Goal: Task Accomplishment & Management: Manage account settings

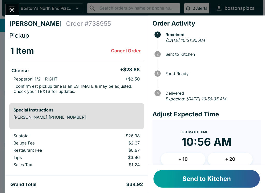
click at [197, 181] on button "Send to Kitchen" at bounding box center [206, 179] width 106 height 18
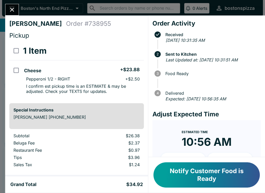
click at [7, 9] on button "Close" at bounding box center [11, 9] width 13 height 11
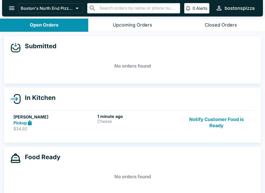
click at [136, 118] on h6 "1 minute ago" at bounding box center [138, 116] width 82 height 5
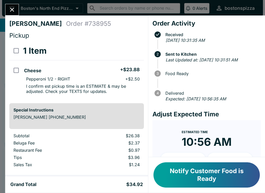
click at [11, 11] on icon "Close" at bounding box center [12, 9] width 7 height 7
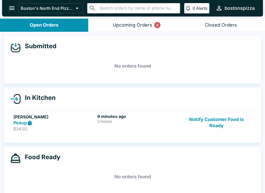
click at [127, 25] on div "Upcoming Orders 2" at bounding box center [132, 25] width 39 height 6
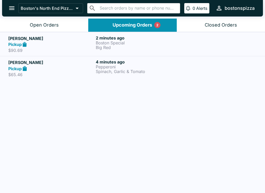
click at [176, 72] on p "Spinach, Garlic & Tomato" at bounding box center [138, 71] width 85 height 5
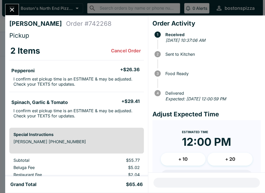
click at [5, 5] on div at bounding box center [12, 10] width 14 height 12
click at [15, 6] on button "Close" at bounding box center [11, 9] width 13 height 11
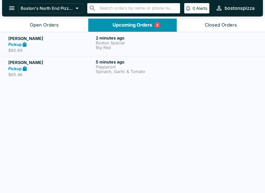
click at [114, 43] on p "Boston Special" at bounding box center [138, 43] width 85 height 5
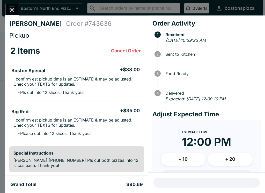
click at [12, 14] on button "Close" at bounding box center [11, 9] width 13 height 11
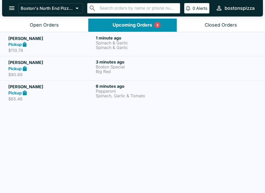
click at [168, 73] on p "Big Red" at bounding box center [138, 71] width 85 height 5
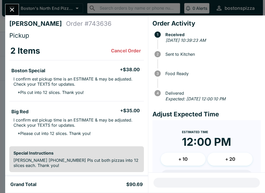
click at [10, 9] on icon "Close" at bounding box center [12, 9] width 7 height 7
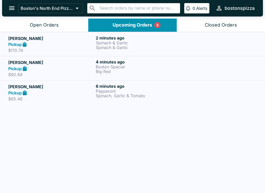
click at [101, 45] on p "Spinach & Garlic" at bounding box center [138, 47] width 85 height 5
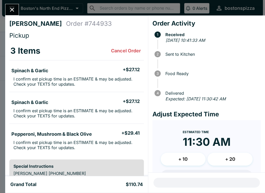
click at [11, 15] on button "Close" at bounding box center [11, 9] width 13 height 11
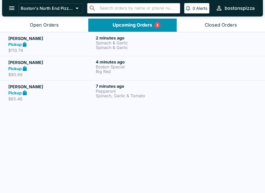
click at [58, 11] on button "Boston's North End Pizza Bakery" at bounding box center [50, 8] width 65 height 10
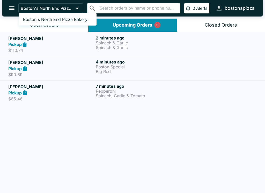
click at [69, 42] on div at bounding box center [132, 96] width 265 height 193
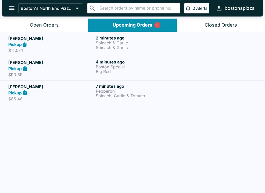
click at [58, 27] on div "Open Orders" at bounding box center [44, 25] width 29 height 6
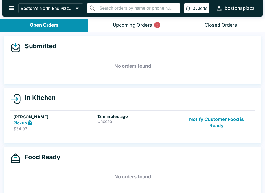
click at [50, 122] on div "Pickup" at bounding box center [54, 123] width 82 height 6
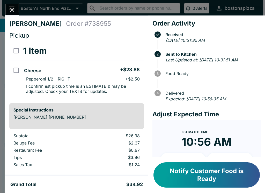
click at [2, 12] on div "[PERSON_NAME] Order # 738955 Pickup 1 Item Cheese + $23.88 Pepperoni 1/2 - RIGH…" at bounding box center [132, 96] width 265 height 193
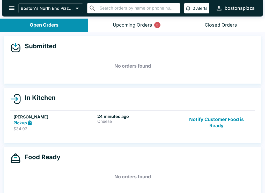
click at [235, 125] on button "Notify Customer Food is Ready" at bounding box center [216, 123] width 70 height 18
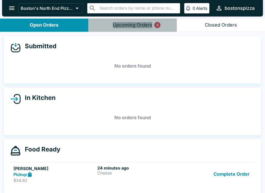
click at [154, 25] on button "Upcoming Orders 3" at bounding box center [132, 25] width 88 height 13
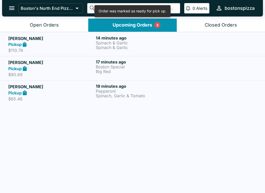
click at [62, 24] on button "Open Orders" at bounding box center [44, 25] width 88 height 13
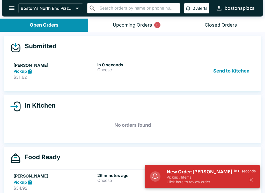
click at [197, 184] on p "Click here to review order" at bounding box center [199, 182] width 67 height 5
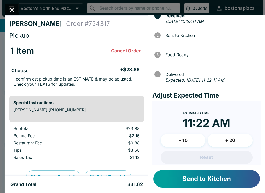
scroll to position [19, 0]
click at [208, 177] on button "Send to Kitchen" at bounding box center [206, 179] width 106 height 18
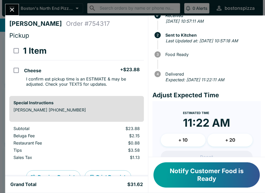
click at [16, 1] on div "[PERSON_NAME] Order # 754317 Pickup 1 Item Cheese + $23.88 I confirm est pickup…" at bounding box center [132, 96] width 265 height 193
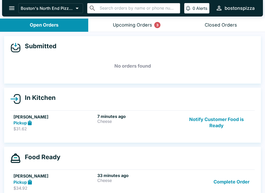
click at [59, 120] on div "Pickup" at bounding box center [54, 123] width 82 height 6
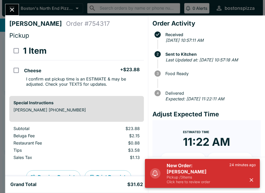
click at [215, 179] on p "Pickup / 3 items" at bounding box center [197, 177] width 63 height 5
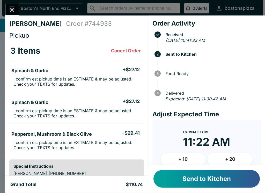
click at [215, 179] on button "Send to Kitchen" at bounding box center [206, 179] width 106 height 18
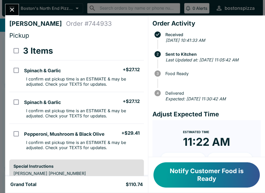
click at [18, 9] on button "Close" at bounding box center [11, 9] width 13 height 11
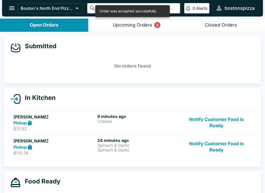
click at [162, 20] on button "Upcoming Orders 2" at bounding box center [132, 25] width 88 height 13
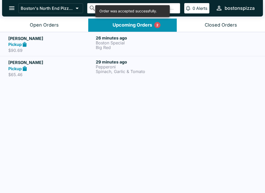
click at [142, 47] on p "Big Red" at bounding box center [138, 47] width 85 height 5
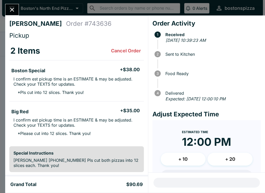
click at [18, 9] on button "Close" at bounding box center [11, 9] width 13 height 11
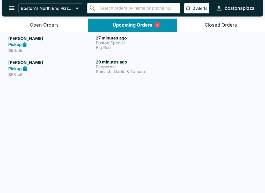
click at [37, 23] on div "Open Orders" at bounding box center [44, 25] width 29 height 6
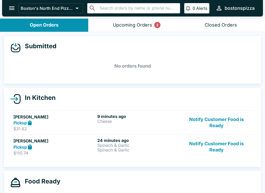
click at [118, 30] on button "Upcoming Orders 2" at bounding box center [132, 25] width 88 height 13
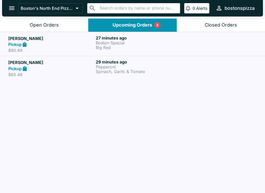
click at [37, 24] on div "Open Orders" at bounding box center [44, 25] width 29 height 6
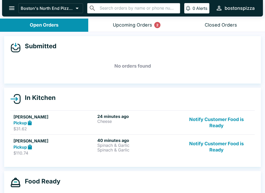
click at [202, 117] on button "Notify Customer Food is Ready" at bounding box center [216, 123] width 70 height 18
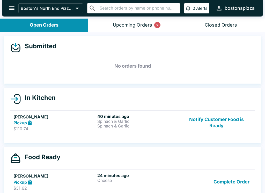
click at [132, 28] on button "Upcoming Orders 2" at bounding box center [132, 25] width 88 height 13
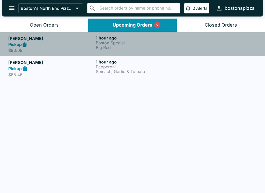
click at [51, 40] on h5 "[PERSON_NAME]" at bounding box center [50, 38] width 85 height 6
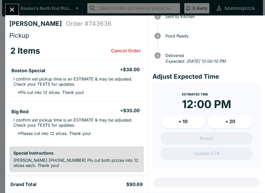
click at [15, 14] on button "Close" at bounding box center [11, 9] width 13 height 11
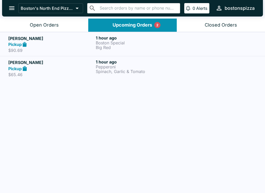
click at [60, 27] on button "Open Orders" at bounding box center [44, 25] width 88 height 13
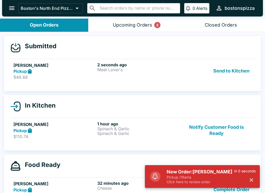
click at [219, 173] on h5 "New Order: [PERSON_NAME]" at bounding box center [199, 172] width 67 height 6
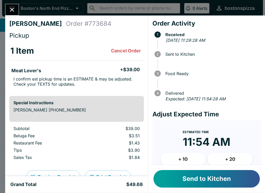
click at [188, 182] on button "Send to Kitchen" at bounding box center [206, 179] width 106 height 18
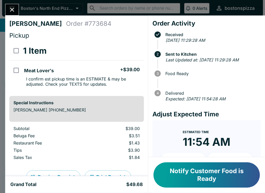
click at [16, 14] on button "Close" at bounding box center [11, 9] width 13 height 11
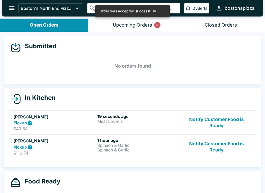
click at [142, 29] on button "Upcoming Orders 2" at bounding box center [132, 25] width 88 height 13
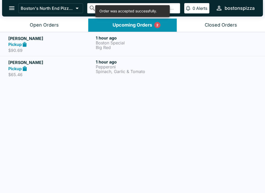
click at [59, 23] on button "Open Orders" at bounding box center [44, 25] width 88 height 13
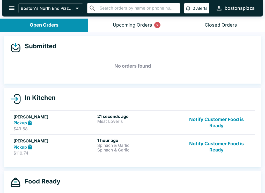
click at [135, 23] on div "Upcoming Orders 2" at bounding box center [132, 25] width 39 height 6
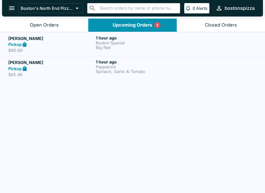
click at [58, 29] on button "Open Orders" at bounding box center [44, 25] width 88 height 13
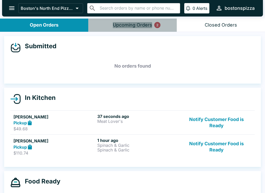
click at [123, 26] on div "Upcoming Orders 2" at bounding box center [132, 25] width 39 height 6
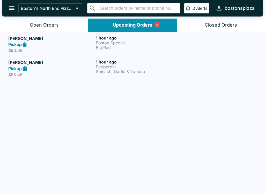
click at [138, 50] on div "1 hour ago Boston Special Big Red" at bounding box center [138, 44] width 85 height 18
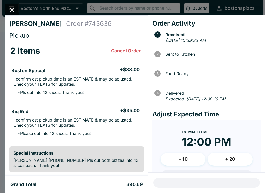
click at [10, 10] on icon "Close" at bounding box center [12, 9] width 7 height 7
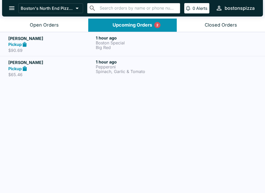
click at [68, 65] on h5 "[PERSON_NAME]" at bounding box center [50, 62] width 85 height 6
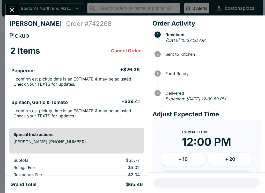
click at [12, 18] on div "[PERSON_NAME] Order # 742268 Pickup 2 Items Cancel Order Pepperoni + $26.36 I c…" at bounding box center [76, 96] width 143 height 161
click at [8, 14] on button "Close" at bounding box center [11, 9] width 13 height 11
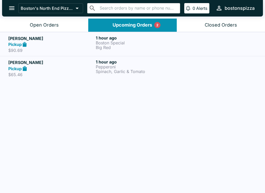
click at [46, 26] on div "Open Orders" at bounding box center [44, 25] width 29 height 6
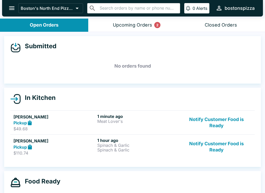
click at [144, 27] on div "Upcoming Orders 2" at bounding box center [132, 25] width 39 height 6
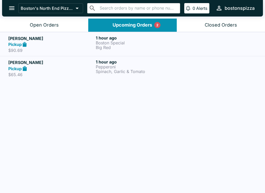
click at [61, 20] on button "Open Orders" at bounding box center [44, 25] width 88 height 13
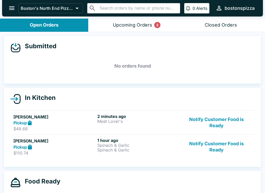
click at [145, 148] on p "Spinach & Garlic" at bounding box center [138, 150] width 82 height 5
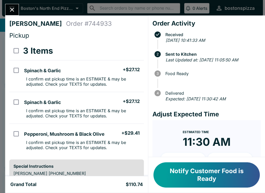
click at [14, 13] on icon "Close" at bounding box center [12, 9] width 7 height 7
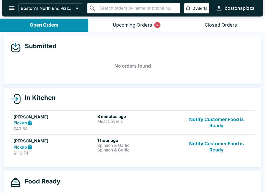
click at [86, 113] on link "[PERSON_NAME] Pickup $49.68 3 minutes ago Meat Lover's Notify Customer Food is …" at bounding box center [132, 123] width 244 height 24
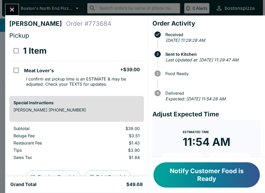
click at [16, 11] on button "Close" at bounding box center [11, 9] width 13 height 11
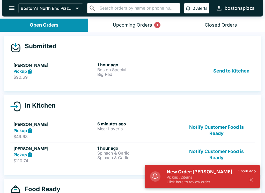
click at [208, 183] on p "Click here to review order" at bounding box center [201, 182] width 71 height 5
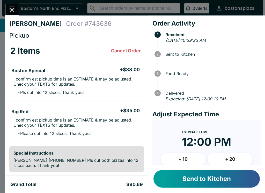
click at [237, 179] on button "Send to Kitchen" at bounding box center [206, 179] width 106 height 18
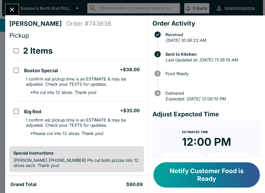
click at [9, 10] on icon "Close" at bounding box center [12, 9] width 7 height 7
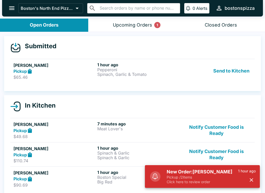
click at [216, 181] on p "Click here to review order" at bounding box center [201, 182] width 71 height 5
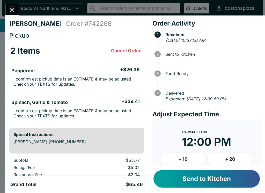
click at [230, 183] on button "Send to Kitchen" at bounding box center [206, 179] width 106 height 18
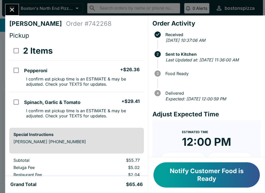
click at [12, 11] on icon "Close" at bounding box center [12, 10] width 4 height 4
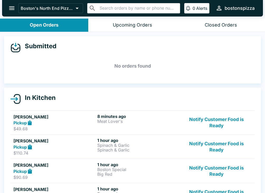
click at [237, 125] on button "Notify Customer Food is Ready" at bounding box center [216, 123] width 70 height 18
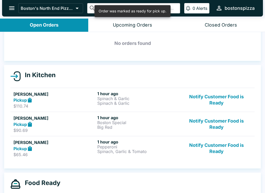
scroll to position [24, 0]
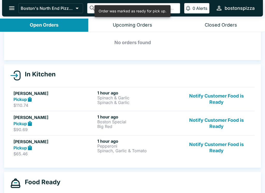
click at [218, 106] on button "Notify Customer Food is Ready" at bounding box center [216, 99] width 70 height 18
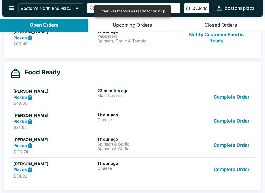
click at [217, 144] on button "Complete Order" at bounding box center [231, 146] width 40 height 18
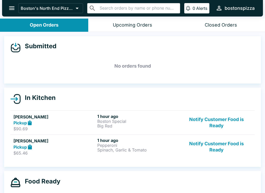
scroll to position [-6, 0]
click at [213, 21] on button "Closed Orders" at bounding box center [220, 25] width 88 height 13
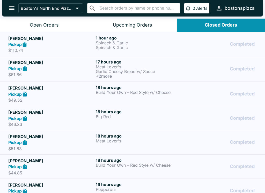
click at [46, 19] on button "Open Orders" at bounding box center [44, 25] width 88 height 13
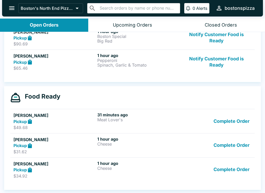
click at [235, 121] on button "Complete Order" at bounding box center [231, 121] width 40 height 18
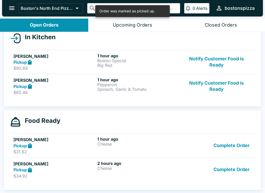
click at [236, 147] on button "Complete Order" at bounding box center [231, 146] width 40 height 18
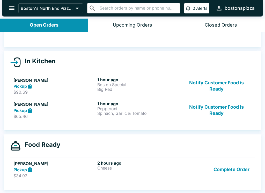
scroll to position [37, 0]
click at [221, 84] on button "Notify Customer Food is Ready" at bounding box center [216, 86] width 70 height 18
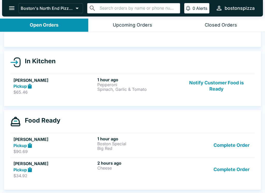
click at [234, 144] on button "Complete Order" at bounding box center [231, 145] width 40 height 18
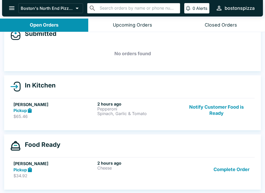
scroll to position [1, 0]
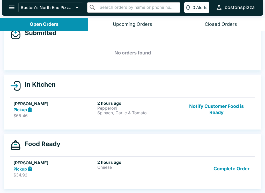
click at [208, 102] on button "Notify Customer Food is Ready" at bounding box center [216, 110] width 70 height 18
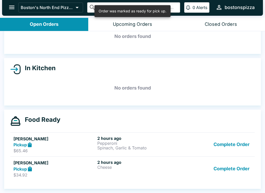
click at [230, 175] on button "Complete Order" at bounding box center [231, 169] width 40 height 18
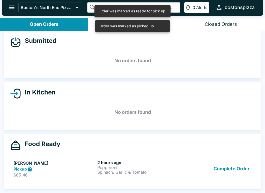
scroll to position [5, 0]
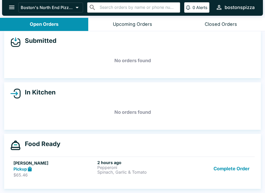
click at [79, 171] on div "Pickup" at bounding box center [54, 169] width 82 height 6
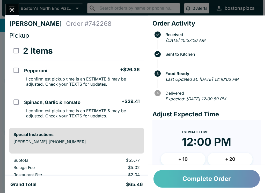
click at [221, 178] on button "Complete Order" at bounding box center [206, 179] width 106 height 18
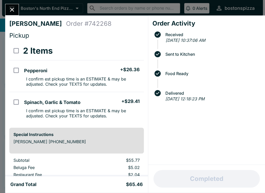
click at [14, 10] on icon "Close" at bounding box center [12, 9] width 7 height 7
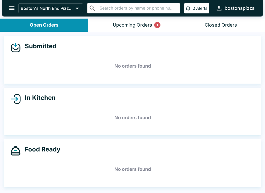
click at [131, 31] on button "Upcoming Orders 1" at bounding box center [132, 25] width 88 height 13
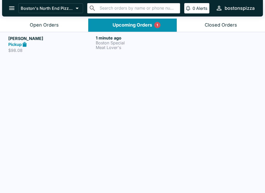
click at [57, 24] on div "Open Orders" at bounding box center [44, 25] width 29 height 6
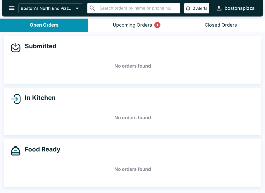
click at [125, 28] on button "Upcoming Orders 1" at bounding box center [132, 25] width 88 height 13
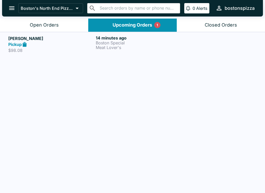
click at [35, 44] on div "Pickup" at bounding box center [50, 45] width 85 height 6
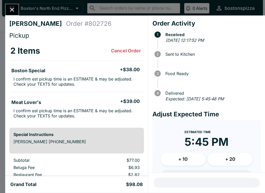
click at [12, 13] on icon "Close" at bounding box center [12, 9] width 7 height 7
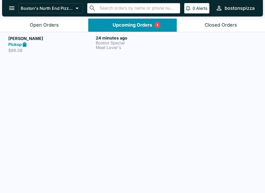
click at [48, 22] on div "Open Orders" at bounding box center [44, 25] width 29 height 6
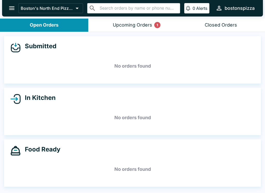
click at [131, 21] on button "Upcoming Orders 1" at bounding box center [132, 25] width 88 height 13
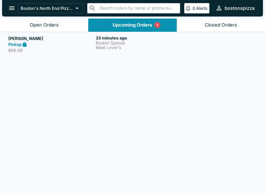
click at [141, 46] on p "Meat Lover's" at bounding box center [138, 47] width 85 height 5
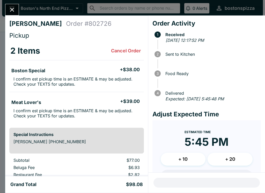
click at [14, 13] on icon "Close" at bounding box center [12, 9] width 7 height 7
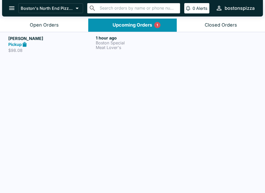
click at [63, 16] on div "Boston's North End Pizza Bakery ​ ​ 0 Alerts bostonspizza" at bounding box center [132, 8] width 260 height 17
click at [57, 30] on button "Open Orders" at bounding box center [44, 25] width 88 height 13
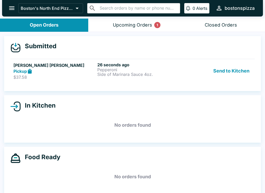
click at [151, 86] on div "Submitted [PERSON_NAME] [PERSON_NAME] Pickup $37.58 26 seconds ago Pepperoni Si…" at bounding box center [132, 63] width 256 height 55
click at [167, 68] on p "Pepperoni" at bounding box center [138, 69] width 82 height 5
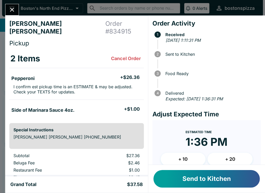
click at [223, 175] on button "Send to Kitchen" at bounding box center [206, 179] width 106 height 18
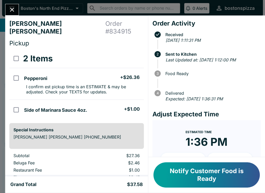
click at [11, 7] on icon "Close" at bounding box center [12, 9] width 7 height 7
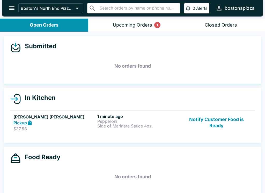
click at [228, 125] on button "Notify Customer Food is Ready" at bounding box center [216, 123] width 70 height 18
